Goal: Navigation & Orientation: Find specific page/section

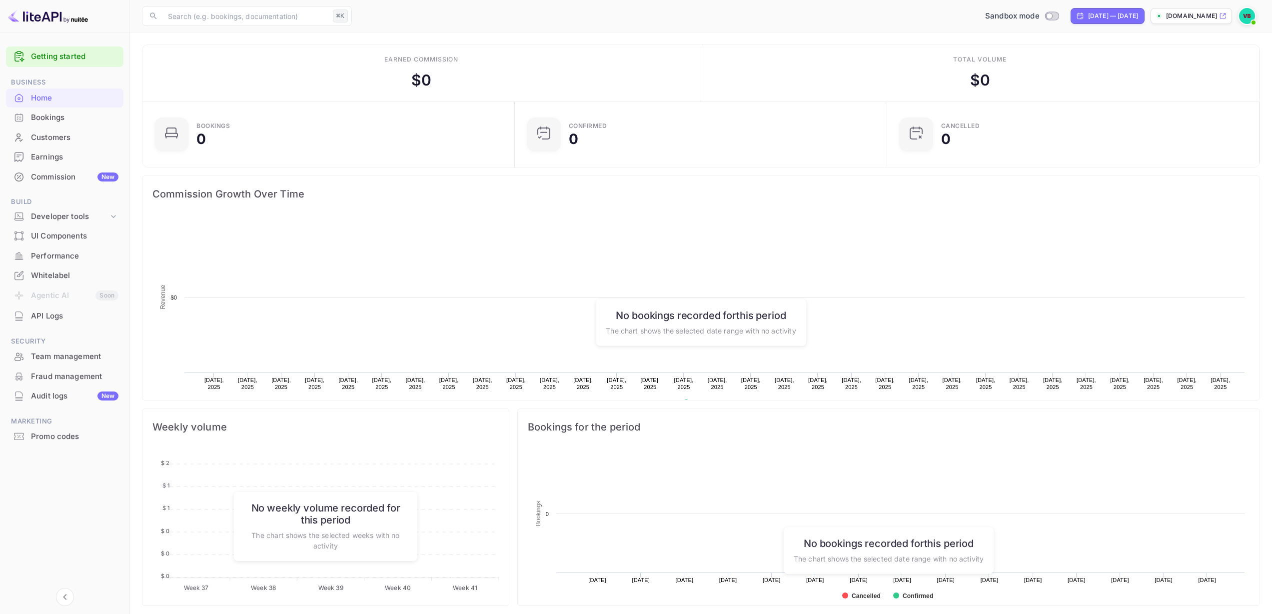
scroll to position [155, 359]
click at [1243, 16] on img at bounding box center [1247, 16] width 16 height 16
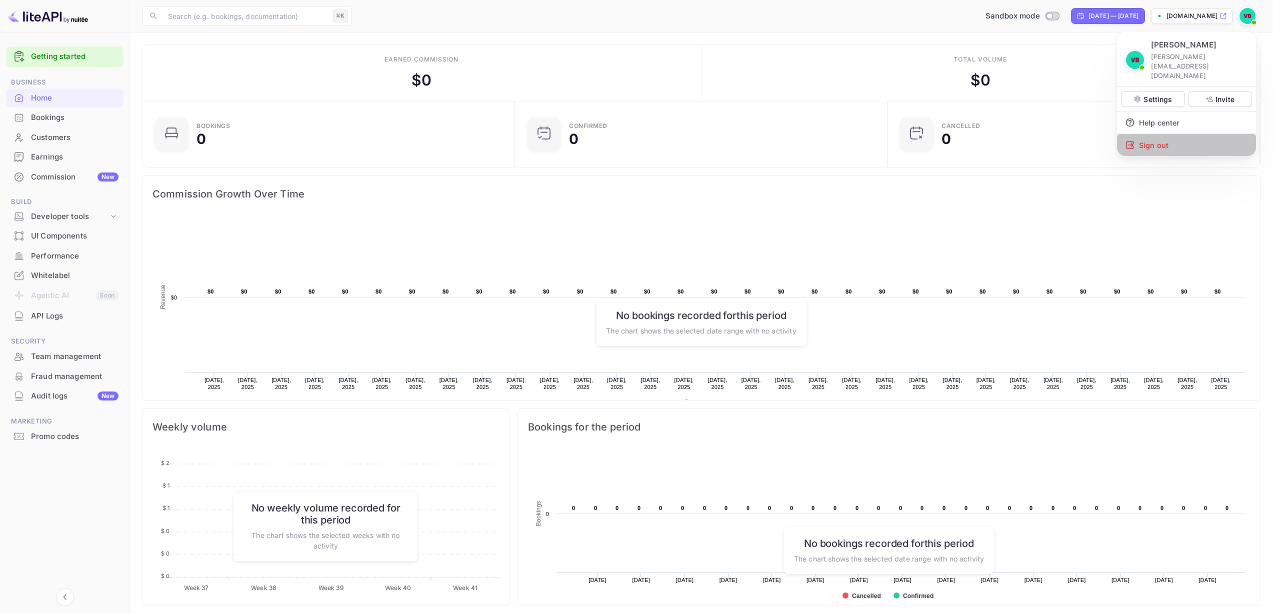
click at [1160, 134] on div "Sign out" at bounding box center [1186, 145] width 139 height 22
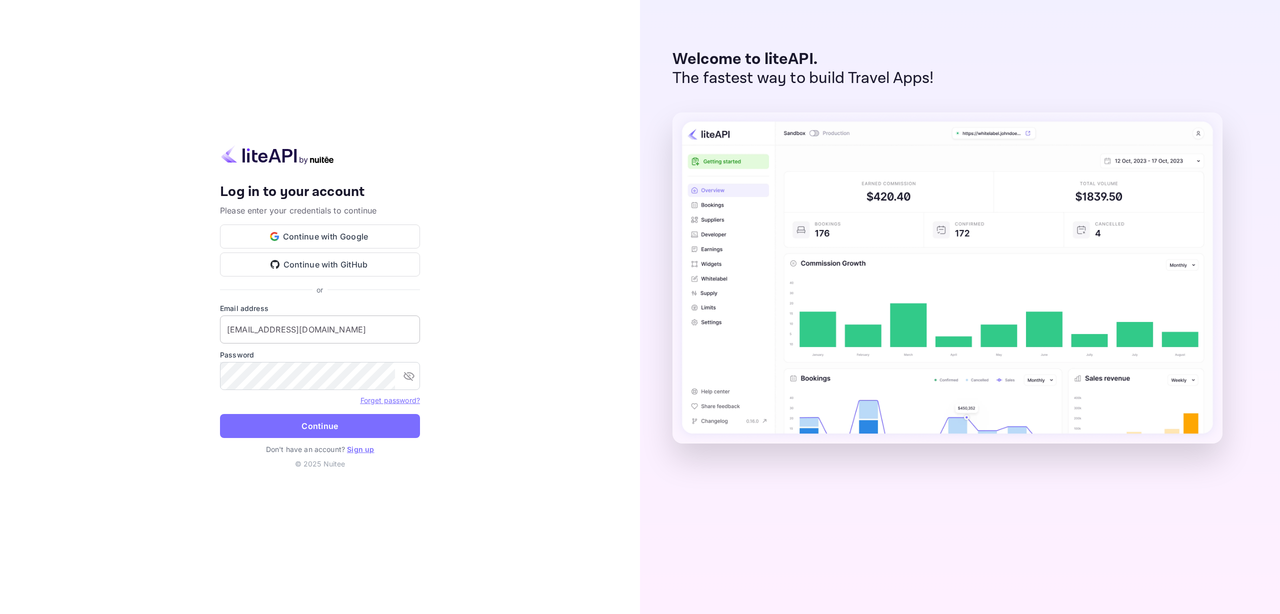
click at [276, 332] on input "[EMAIL_ADDRESS][DOMAIN_NAME]" at bounding box center [320, 329] width 200 height 28
paste input "[PERSON_NAME]"
click at [244, 435] on button "Continue" at bounding box center [320, 426] width 200 height 24
click at [292, 340] on input "[PERSON_NAME][EMAIL_ADDRESS][DOMAIN_NAME]" at bounding box center [320, 329] width 200 height 28
paste input "[PERSON_NAME]+distributor1"
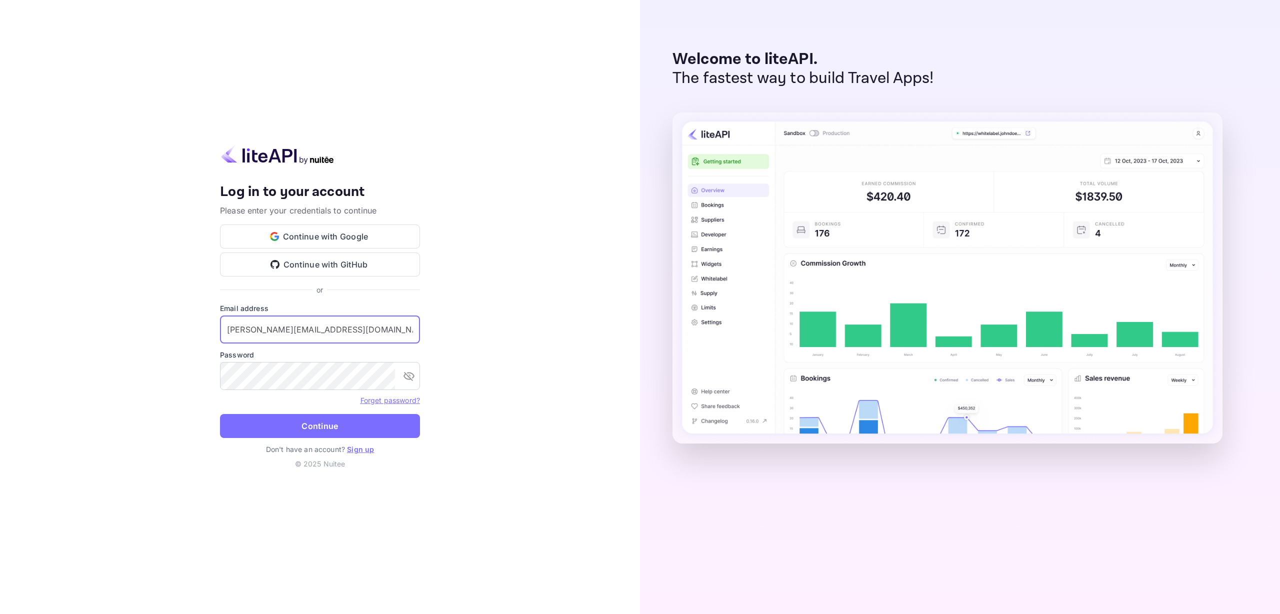
type input "[PERSON_NAME][EMAIL_ADDRESS][DOMAIN_NAME]"
click at [240, 425] on button "Continue" at bounding box center [320, 426] width 200 height 24
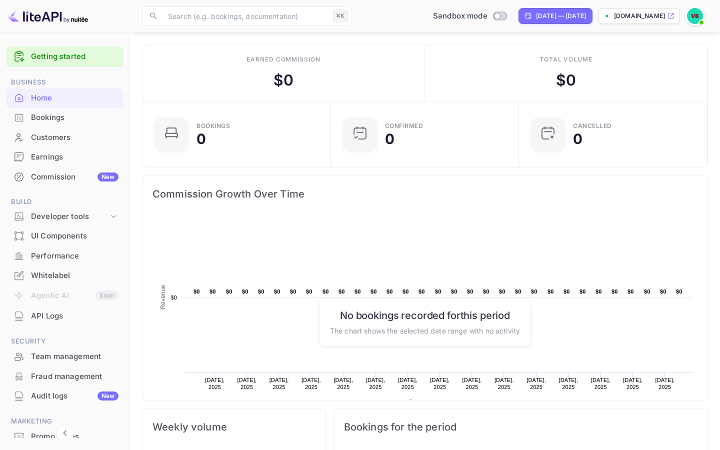
scroll to position [314, 0]
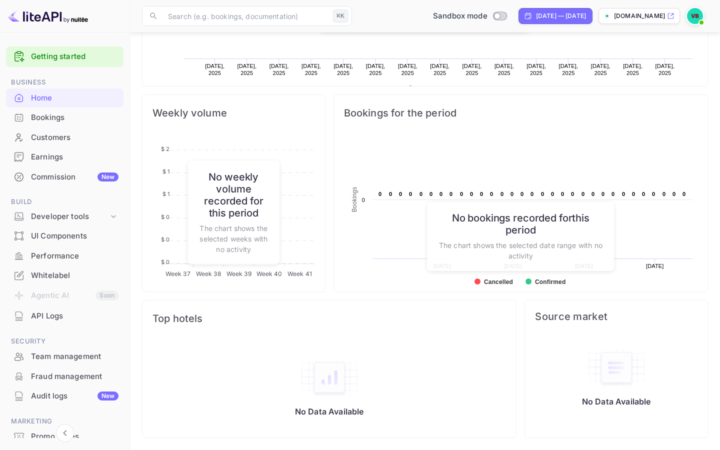
click at [59, 130] on div "Customers" at bounding box center [64, 137] width 117 height 19
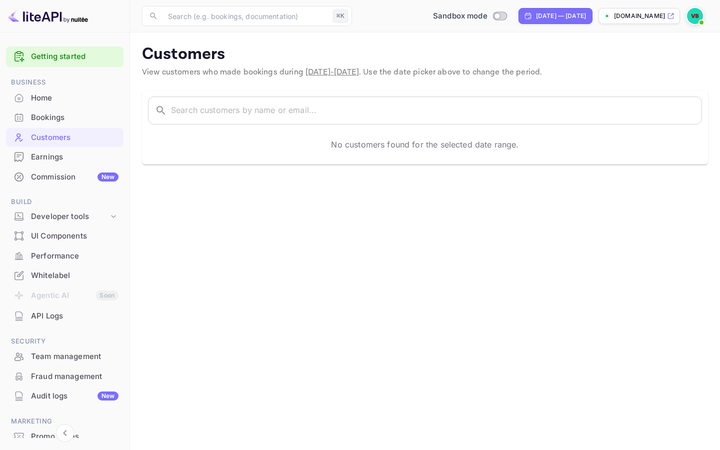
click at [51, 160] on div "Earnings" at bounding box center [74, 156] width 87 height 11
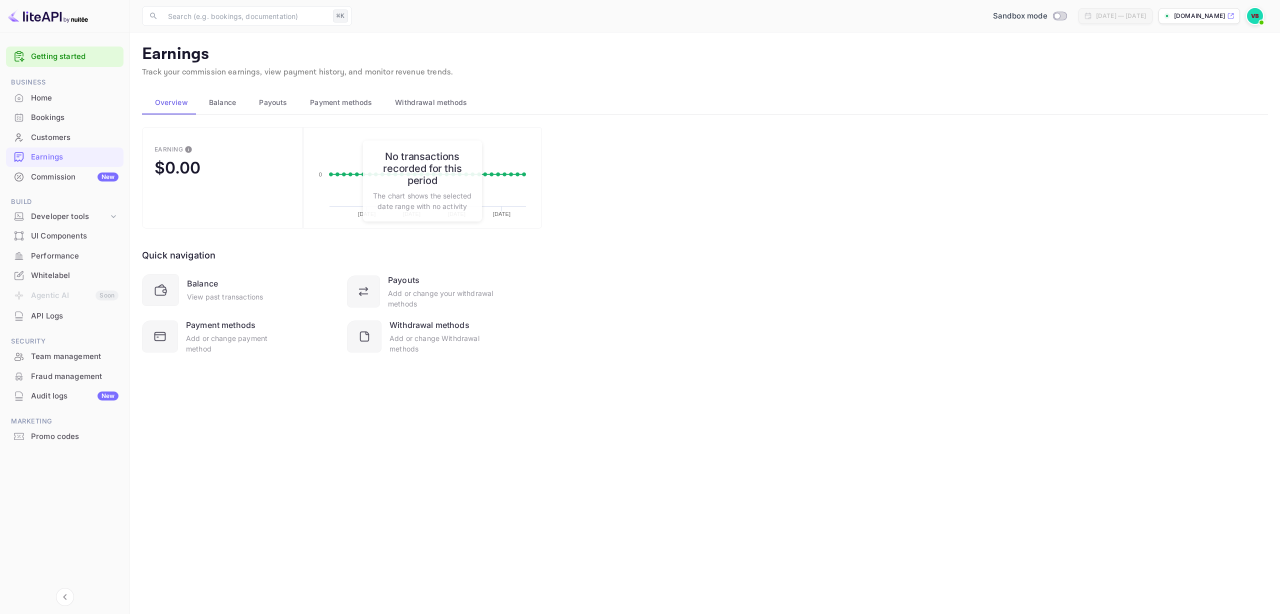
click at [1096, 17] on div "[DATE] — [DATE]" at bounding box center [1121, 15] width 50 height 9
drag, startPoint x: 1059, startPoint y: 17, endPoint x: 988, endPoint y: 23, distance: 71.8
click at [1096, 17] on div "[DATE] — [DATE]" at bounding box center [1121, 15] width 50 height 9
click at [27, 94] on div "Home" at bounding box center [64, 97] width 117 height 19
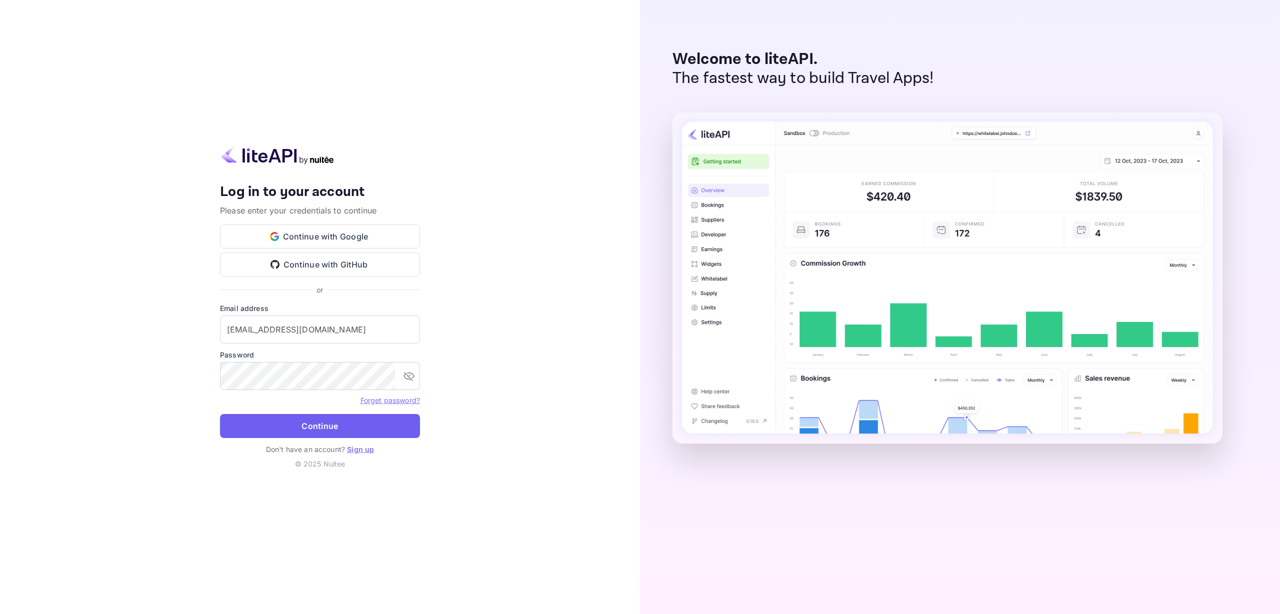
click at [305, 426] on button "Continue" at bounding box center [320, 426] width 200 height 24
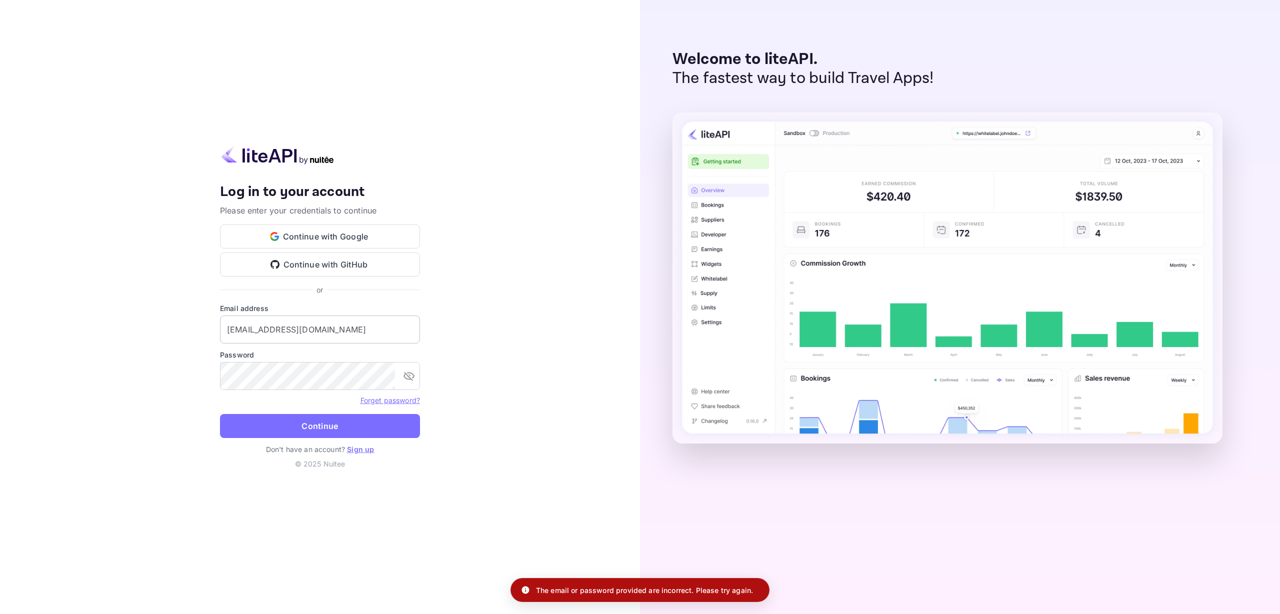
click at [334, 335] on input "[EMAIL_ADDRESS][DOMAIN_NAME]" at bounding box center [320, 329] width 200 height 28
click at [290, 239] on button "Continue with Google" at bounding box center [320, 236] width 200 height 24
